Goal: Task Accomplishment & Management: Use online tool/utility

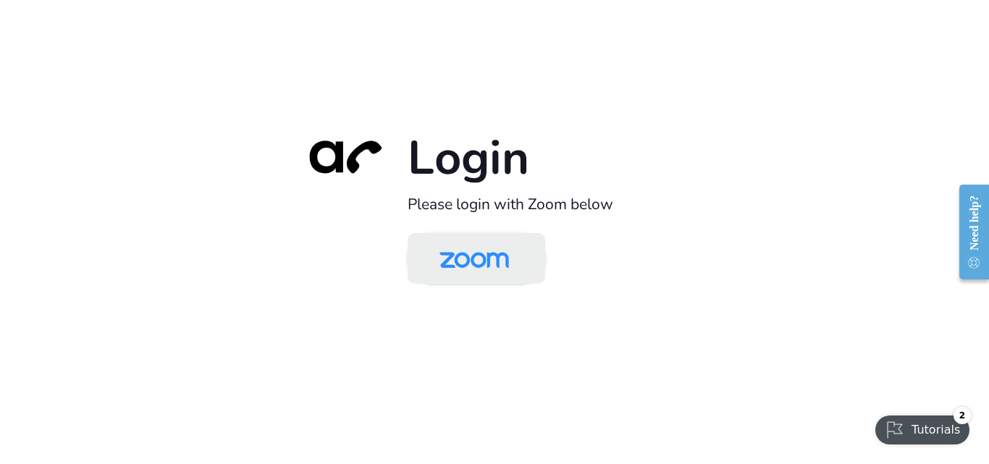
click at [498, 268] on img at bounding box center [474, 259] width 100 height 47
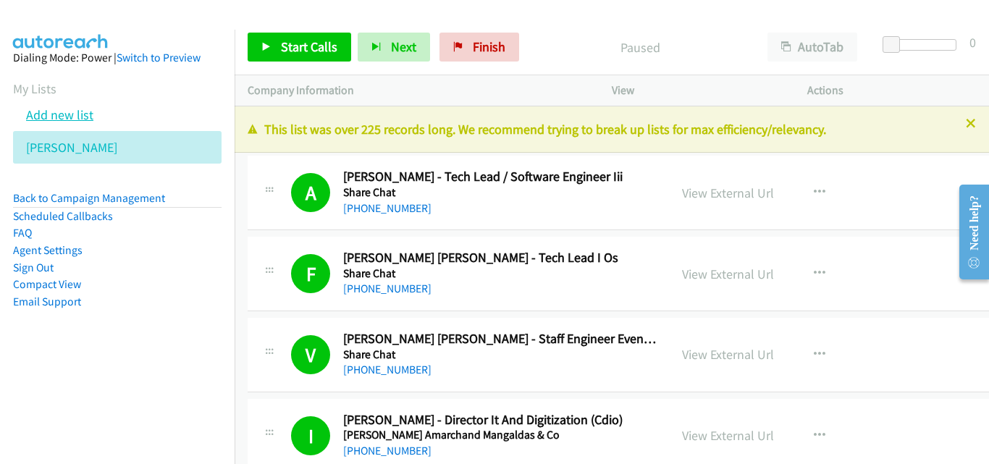
click at [67, 114] on link "Add new list" at bounding box center [59, 114] width 67 height 17
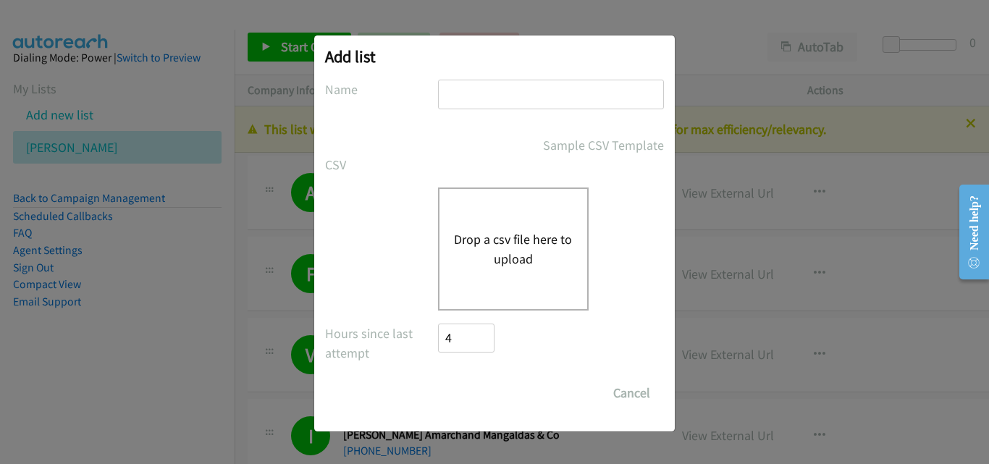
click at [537, 260] on button "Drop a csv file here to upload" at bounding box center [513, 248] width 119 height 39
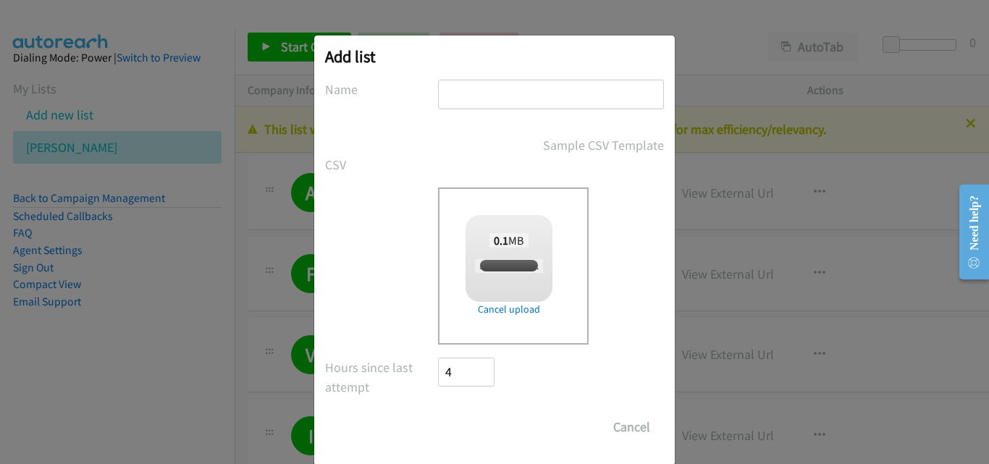
checkbox input "true"
click at [462, 95] on input "text" at bounding box center [551, 95] width 226 height 30
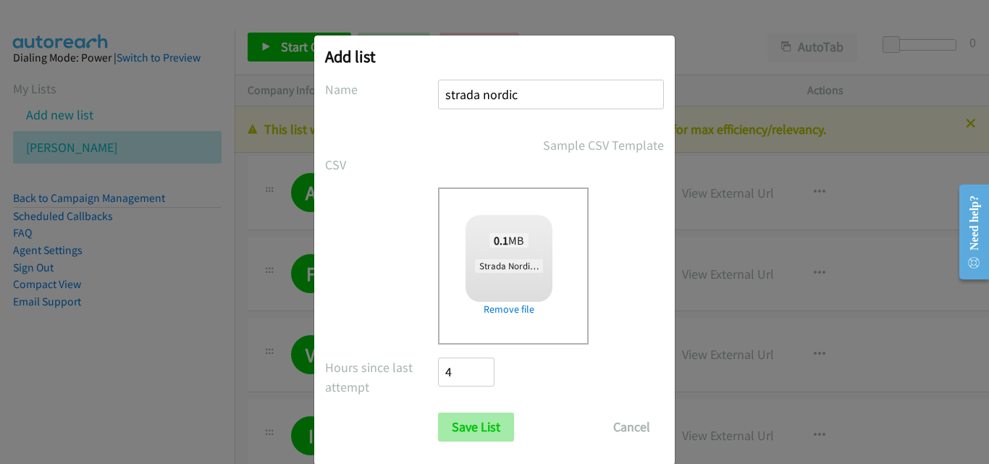
type input "strada nordic"
click at [468, 436] on input "Save List" at bounding box center [476, 427] width 76 height 29
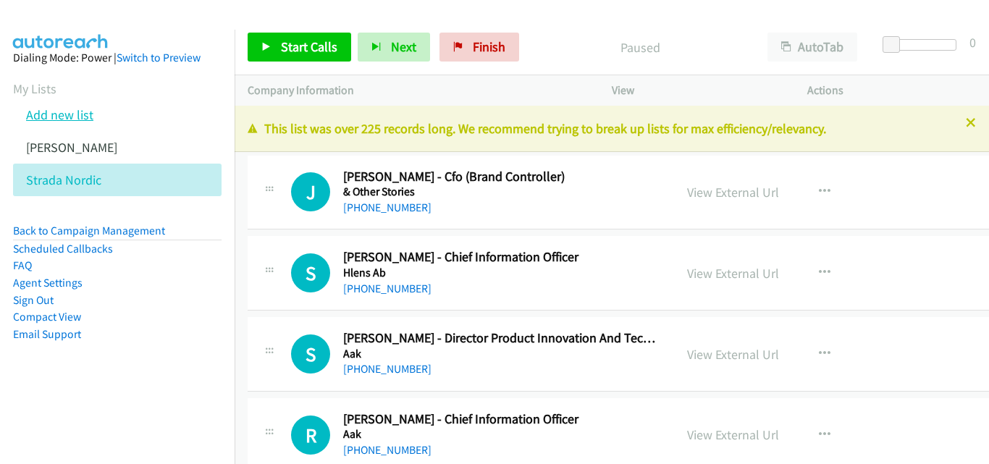
click at [64, 117] on link "Add new list" at bounding box center [59, 114] width 67 height 17
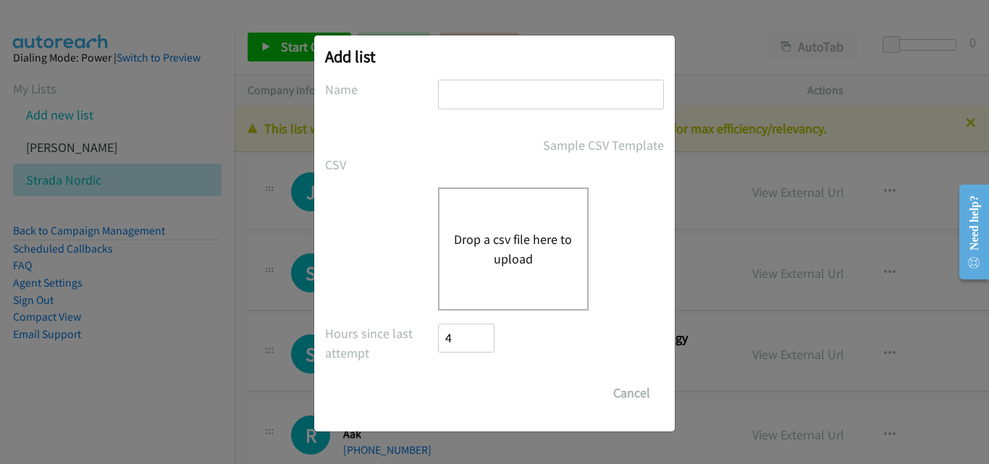
click at [491, 241] on button "Drop a csv file here to upload" at bounding box center [513, 248] width 119 height 39
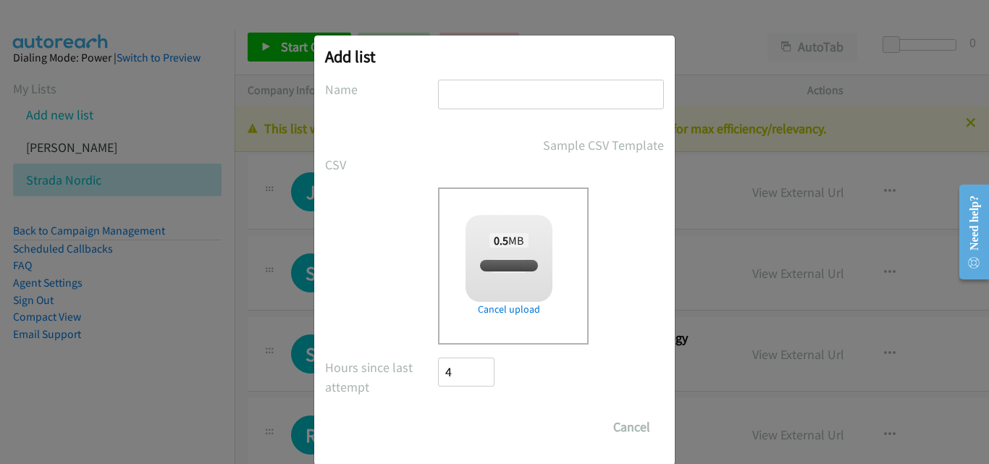
checkbox input "true"
click at [478, 96] on input "text" at bounding box center [551, 95] width 226 height 30
type input "uk"
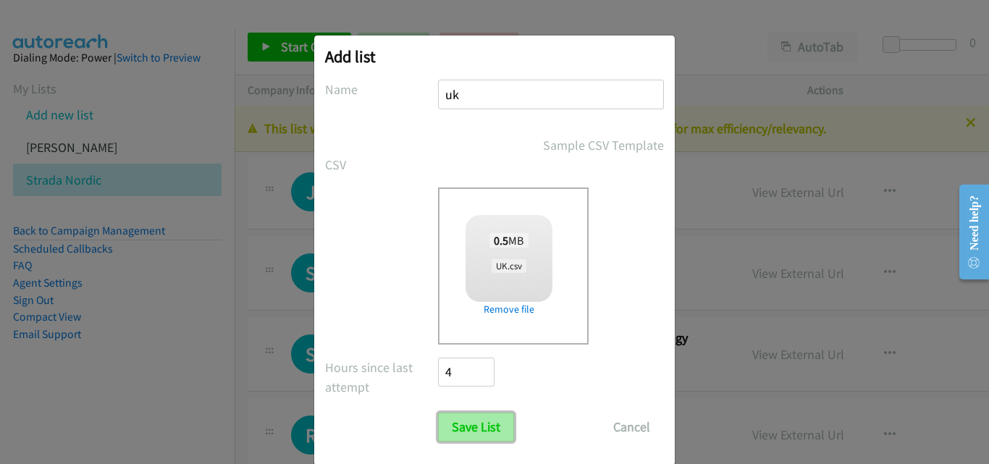
click at [463, 426] on input "Save List" at bounding box center [476, 427] width 76 height 29
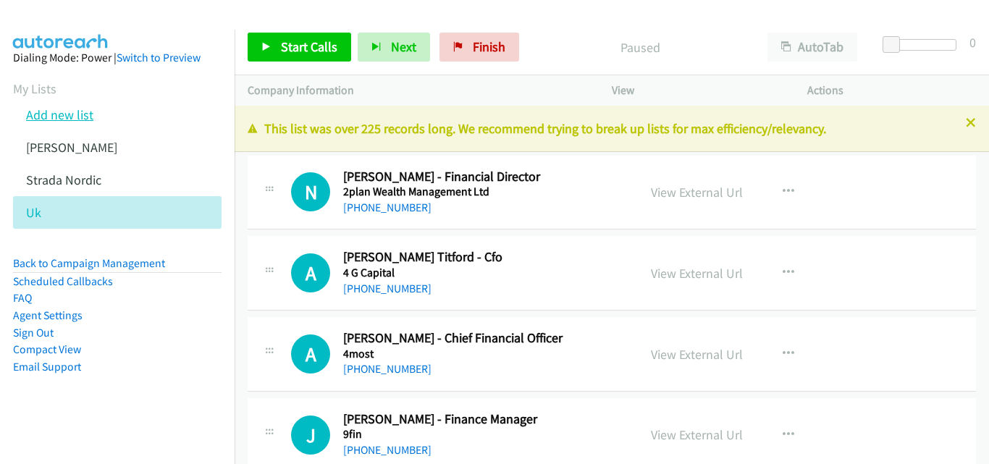
click at [56, 114] on link "Add new list" at bounding box center [59, 114] width 67 height 17
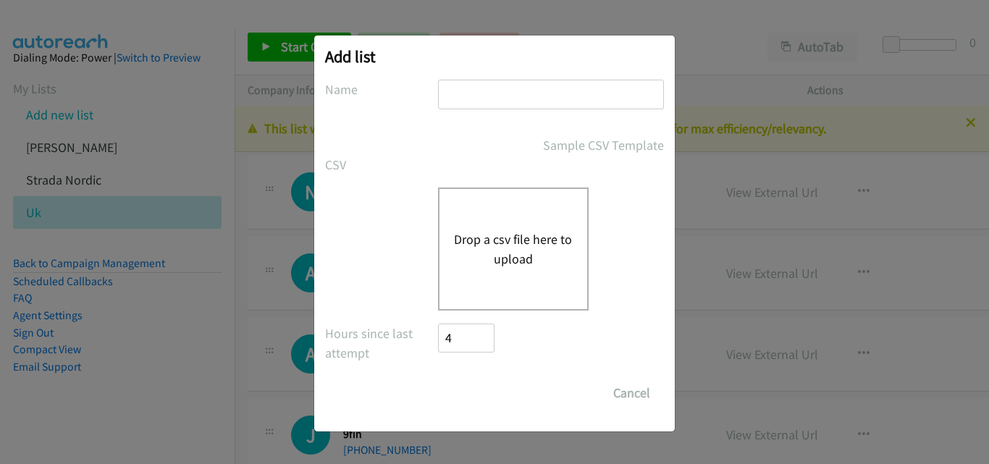
click at [481, 237] on button "Drop a csv file here to upload" at bounding box center [513, 248] width 119 height 39
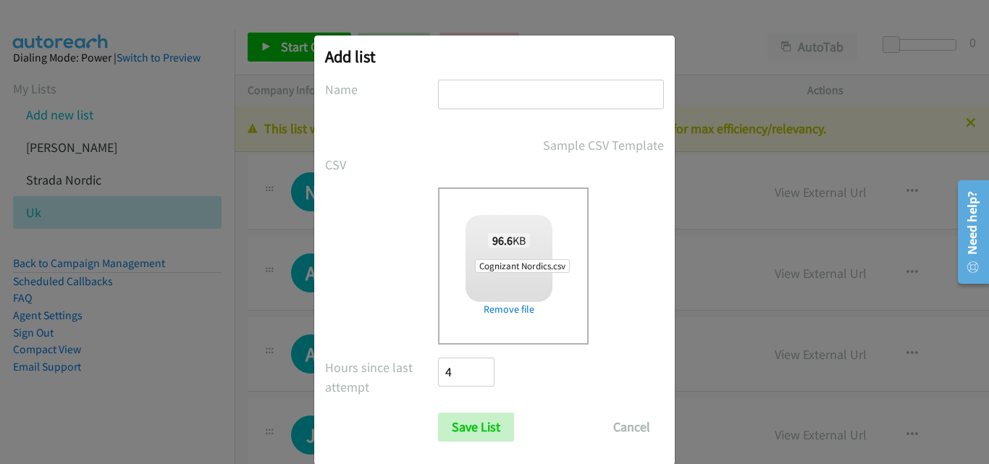
checkbox input "true"
click at [467, 96] on input "text" at bounding box center [551, 95] width 226 height 30
type input "cognicant nordic"
click at [474, 426] on input "Save List" at bounding box center [476, 427] width 76 height 29
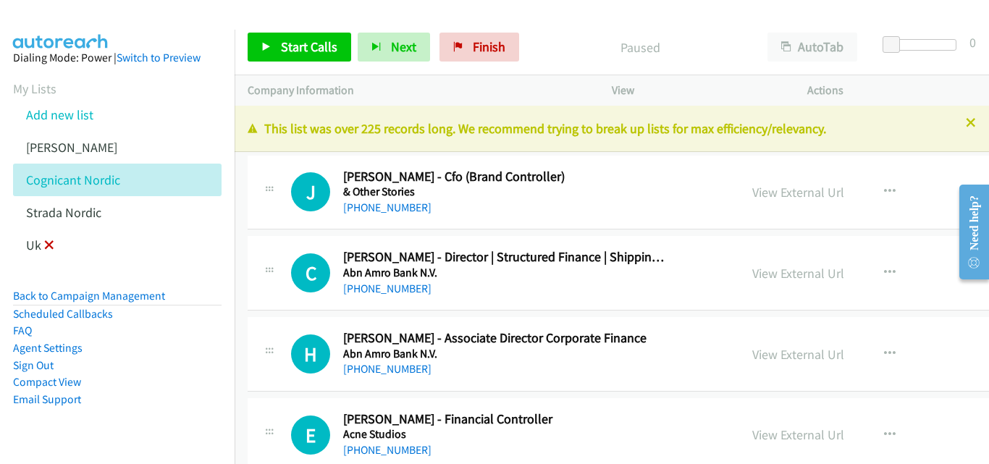
click at [46, 241] on icon at bounding box center [49, 246] width 10 height 10
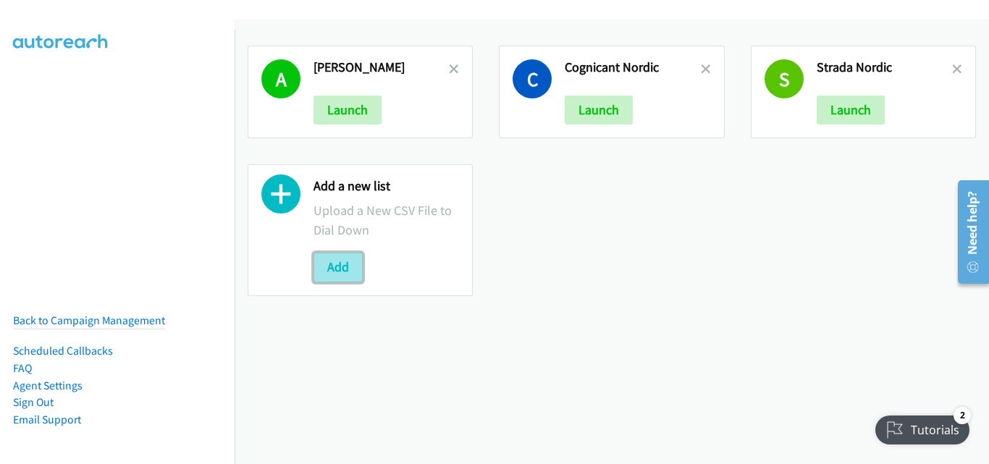
click at [324, 265] on button "Add" at bounding box center [337, 267] width 49 height 29
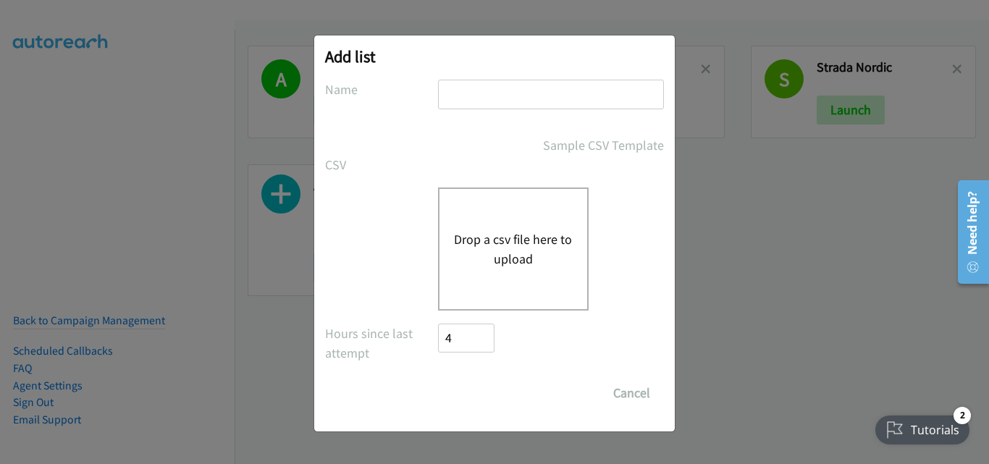
click at [536, 269] on div "Drop a csv file here to upload" at bounding box center [513, 248] width 151 height 123
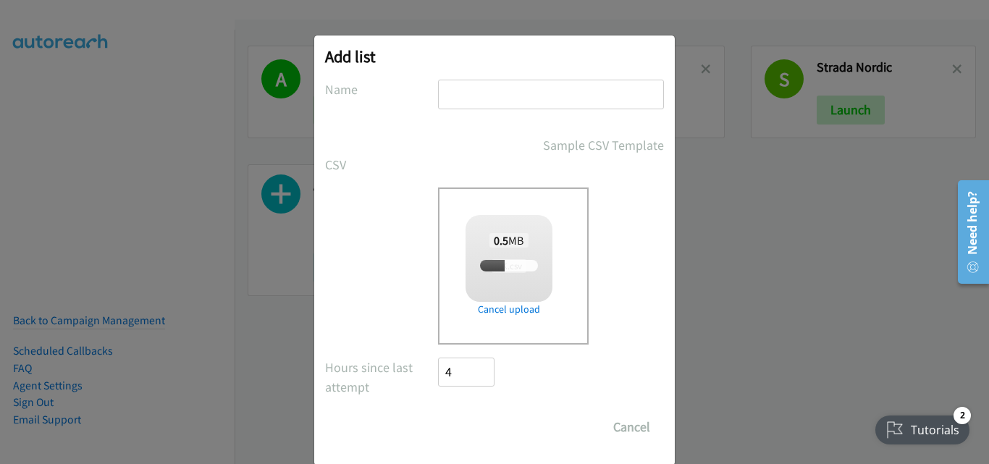
click at [497, 93] on input "text" at bounding box center [551, 95] width 226 height 30
checkbox input "true"
type input "uk"
click at [475, 431] on input "Save List" at bounding box center [476, 427] width 76 height 29
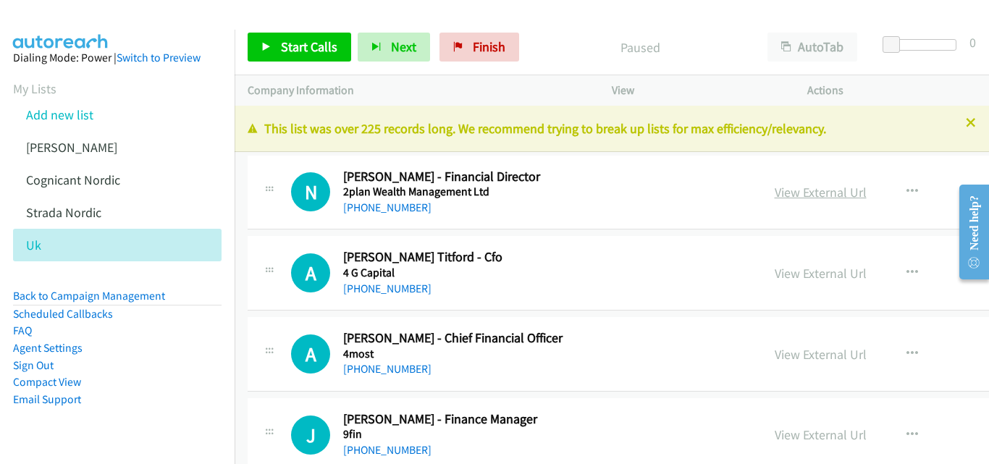
click at [775, 193] on link "View External Url" at bounding box center [821, 192] width 92 height 17
